Goal: Information Seeking & Learning: Learn about a topic

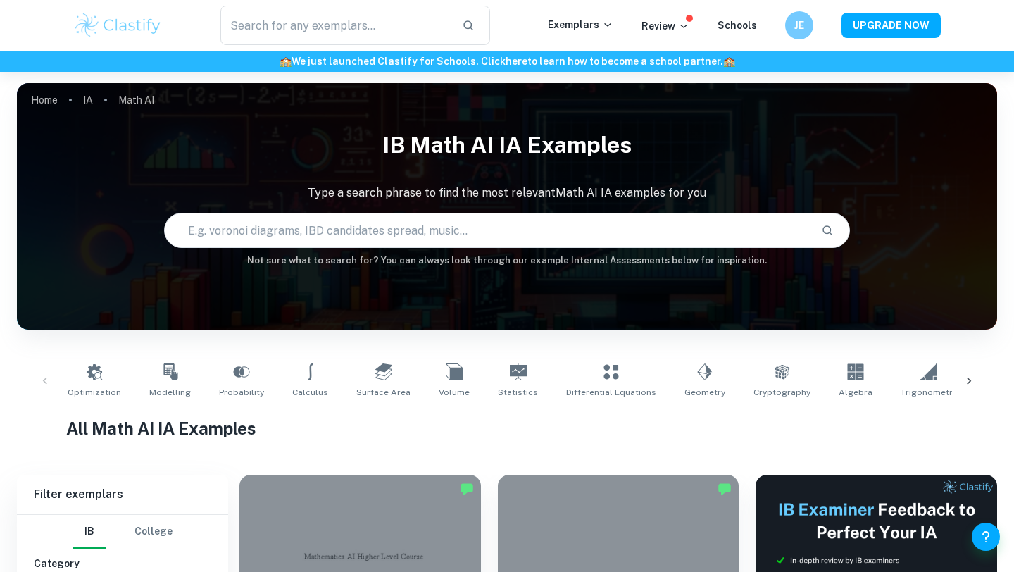
click at [323, 240] on input "text" at bounding box center [487, 229] width 645 height 39
type input "c"
type input "t"
type input "graph theory"
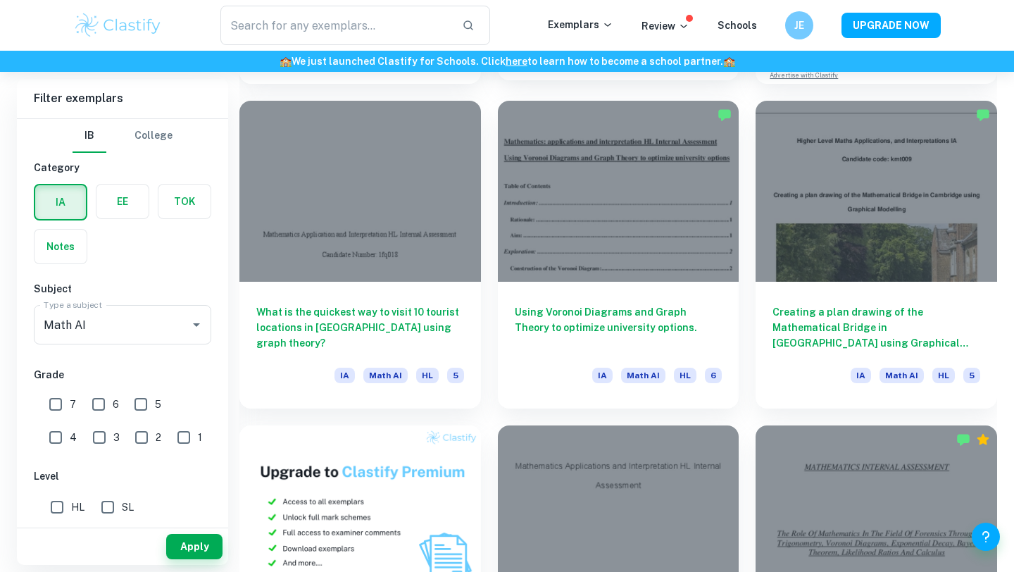
scroll to position [698, 0]
click at [57, 403] on input "7" at bounding box center [56, 404] width 28 height 28
checkbox input "true"
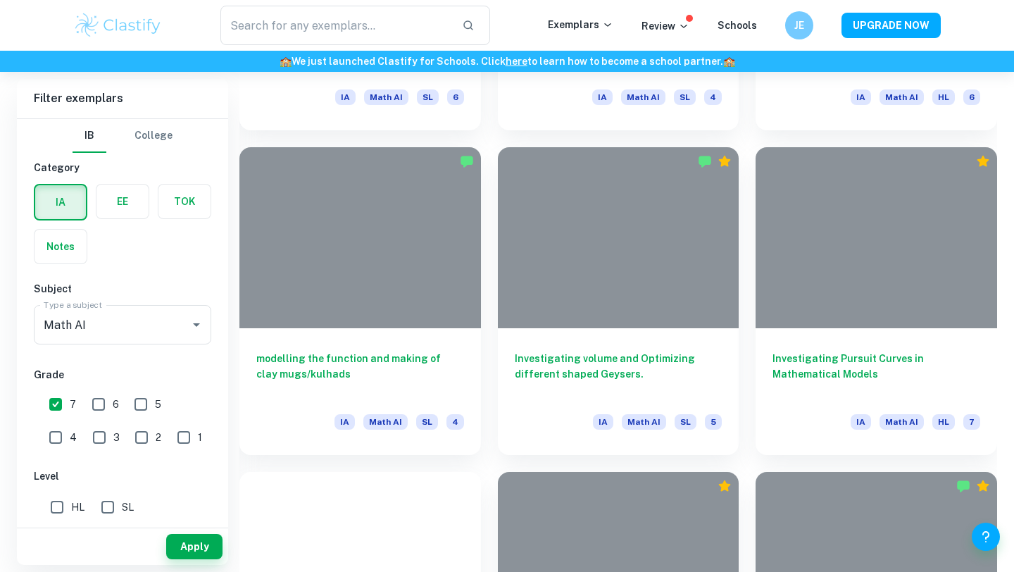
scroll to position [2391, 0]
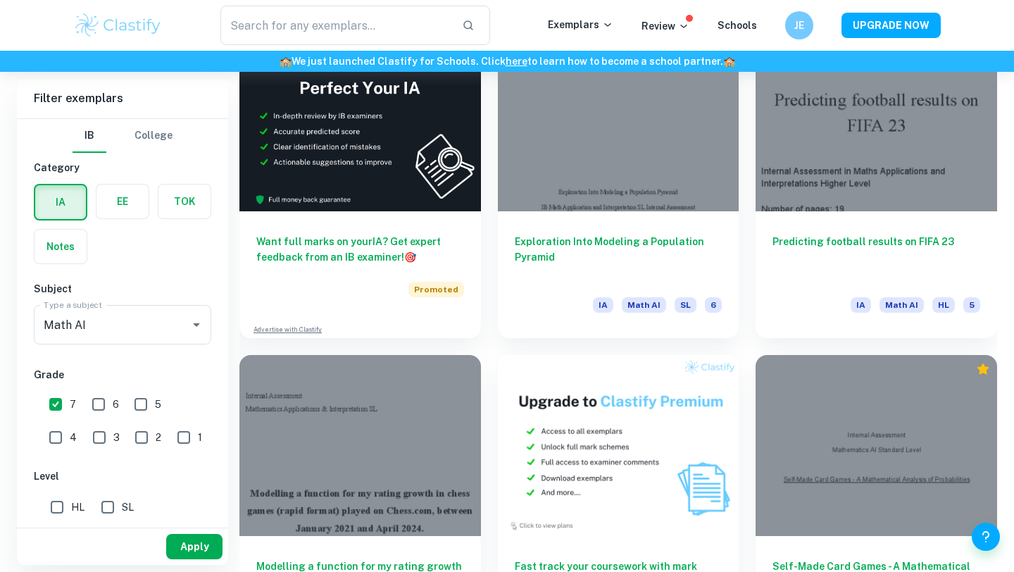
click at [183, 542] on button "Apply" at bounding box center [194, 546] width 56 height 25
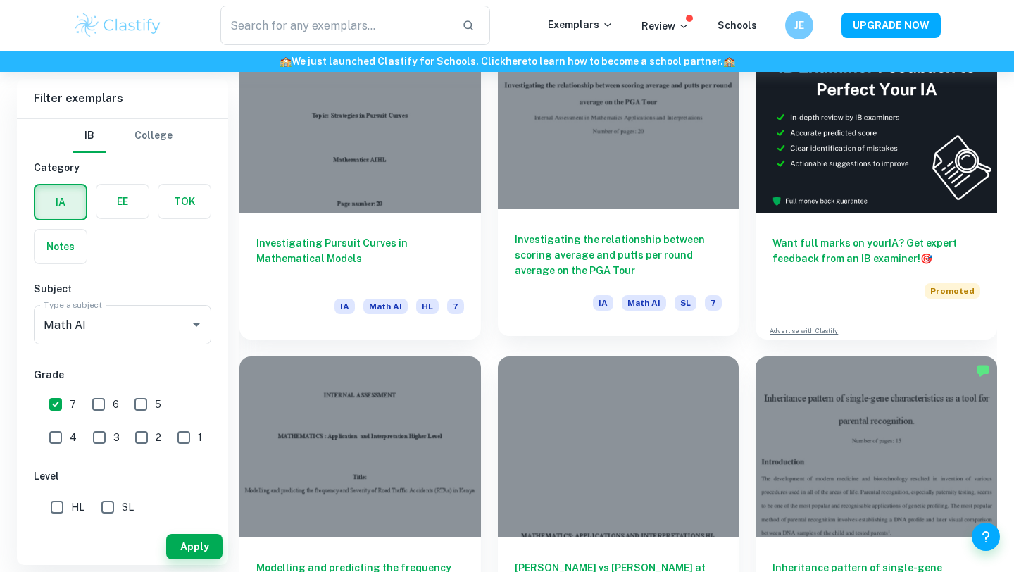
scroll to position [526, 0]
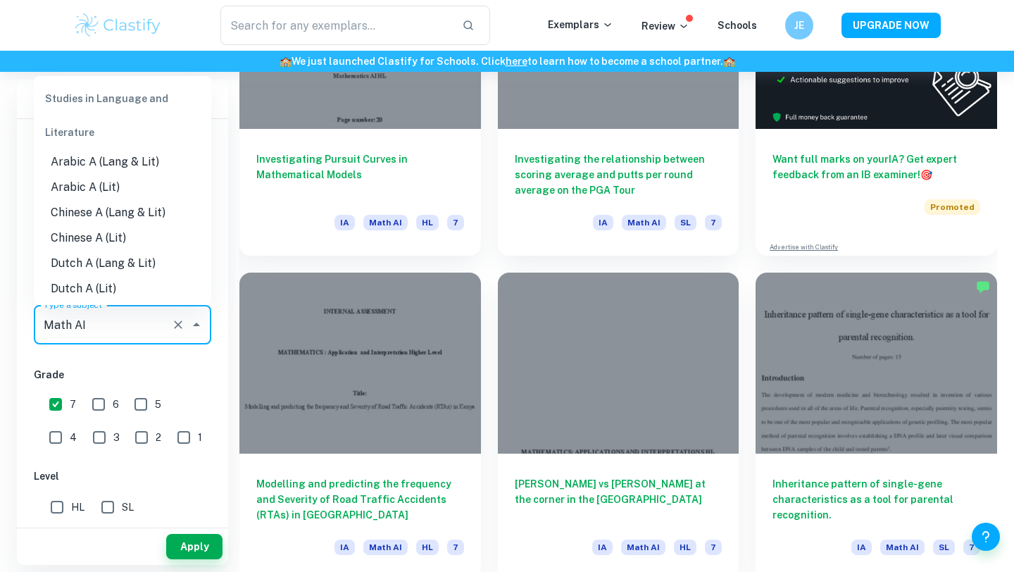
click at [108, 322] on input "Math AI" at bounding box center [102, 324] width 125 height 27
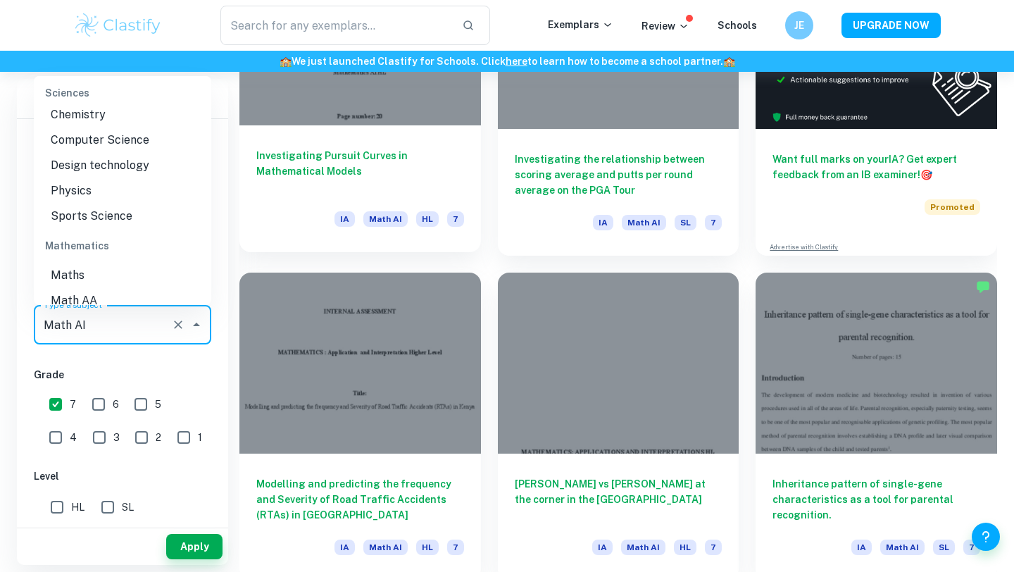
click at [431, 229] on div "IA Math AI HL 7" at bounding box center [399, 223] width 130 height 24
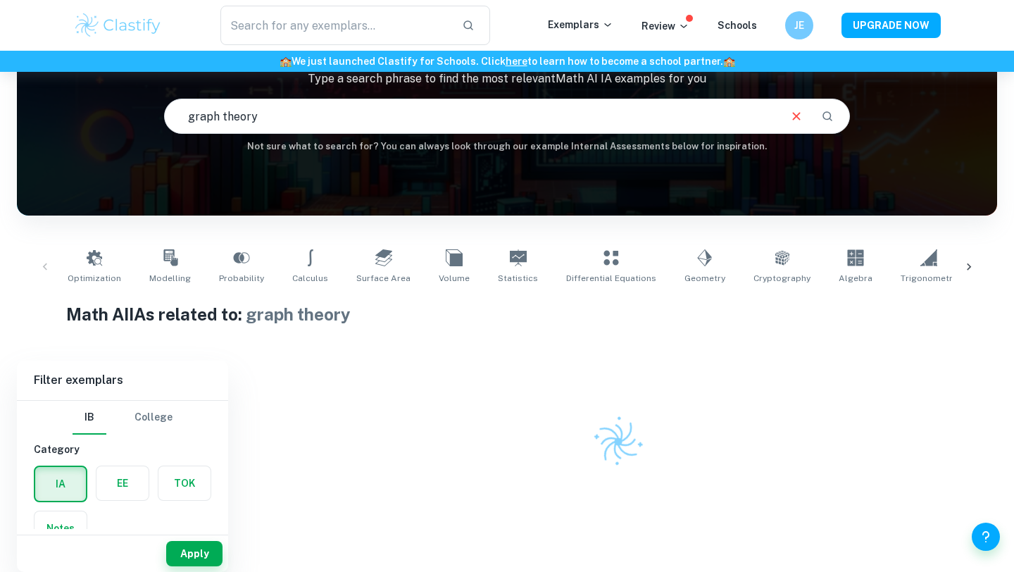
scroll to position [110, 0]
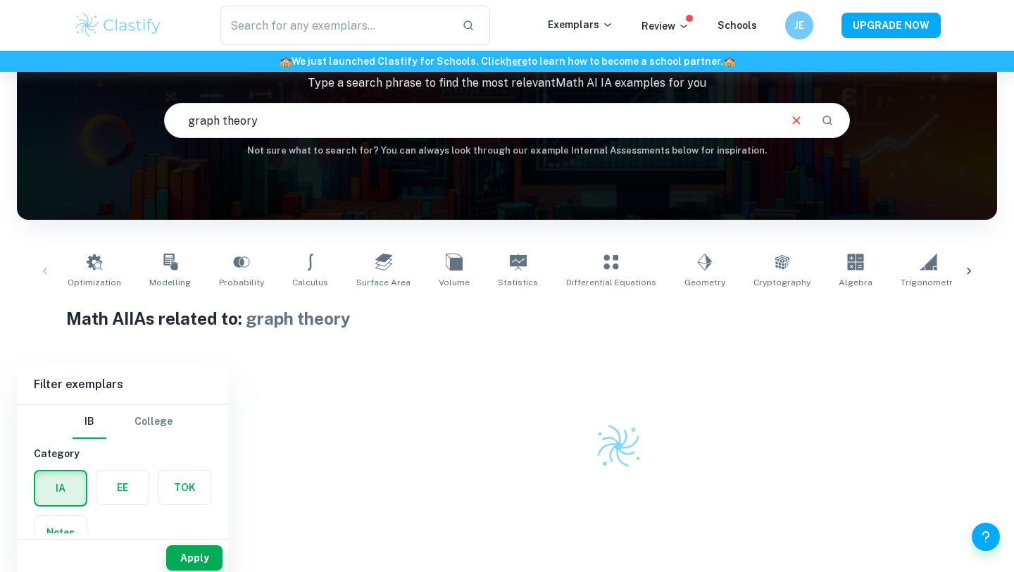
click at [307, 128] on input "graph theory" at bounding box center [471, 120] width 612 height 39
